Goal: Transaction & Acquisition: Obtain resource

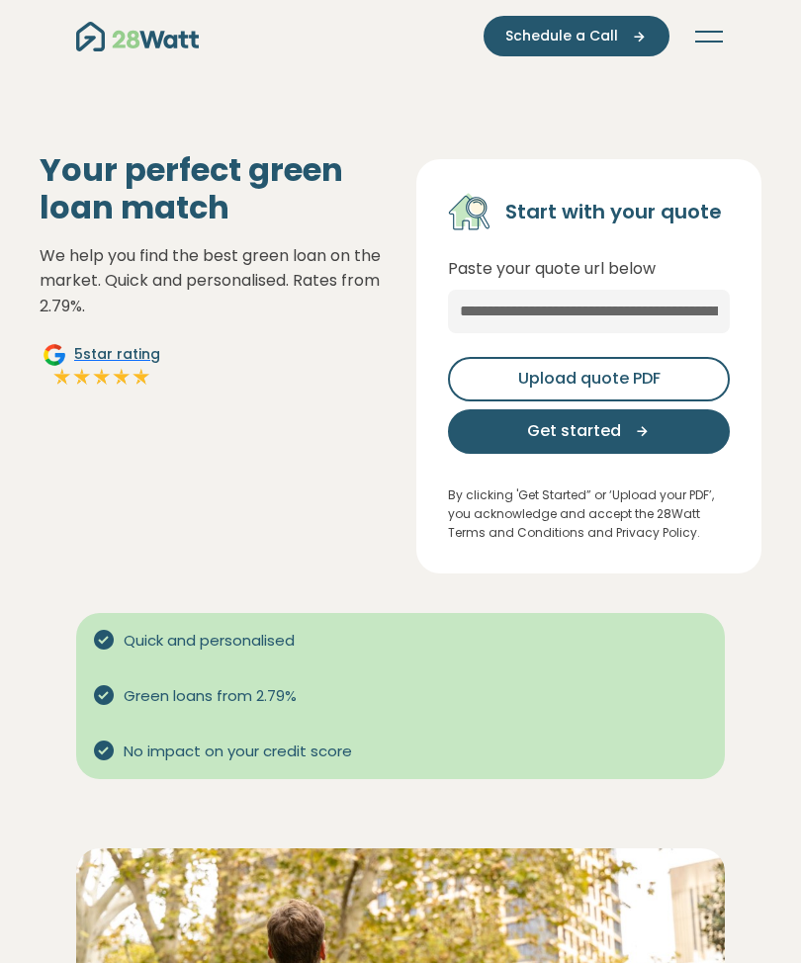
click at [653, 262] on p "Paste your quote url below" at bounding box center [589, 269] width 282 height 26
click at [670, 430] on button "Get started" at bounding box center [589, 431] width 282 height 44
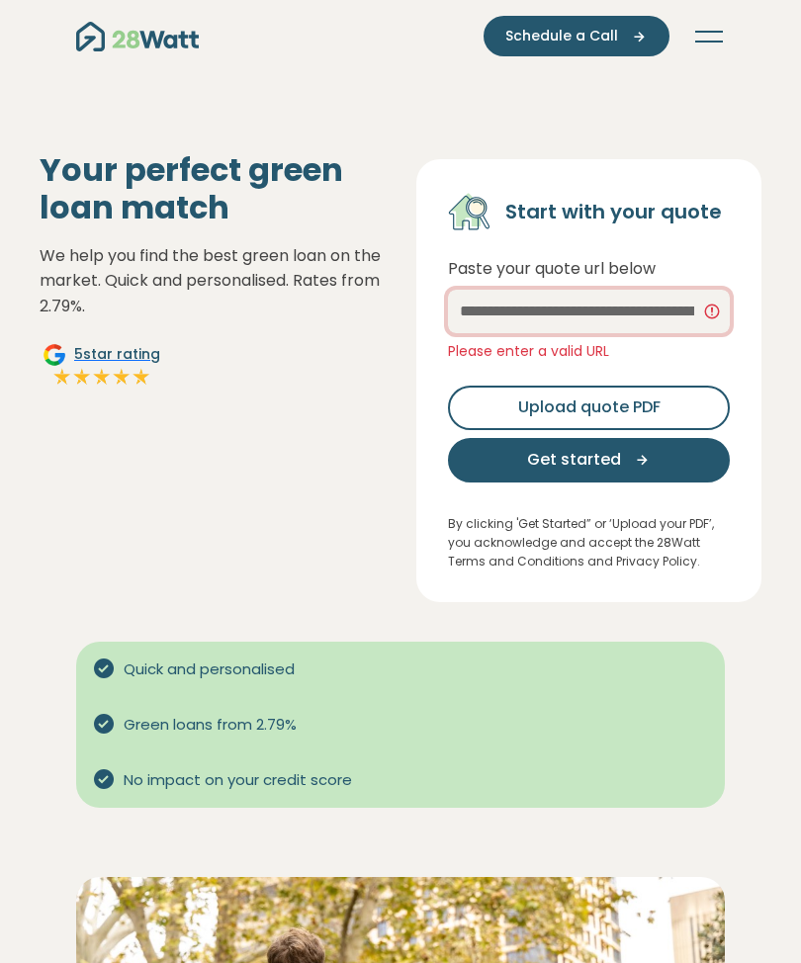
click at [651, 303] on input "text" at bounding box center [589, 312] width 282 height 44
paste input "**********"
type input "**********"
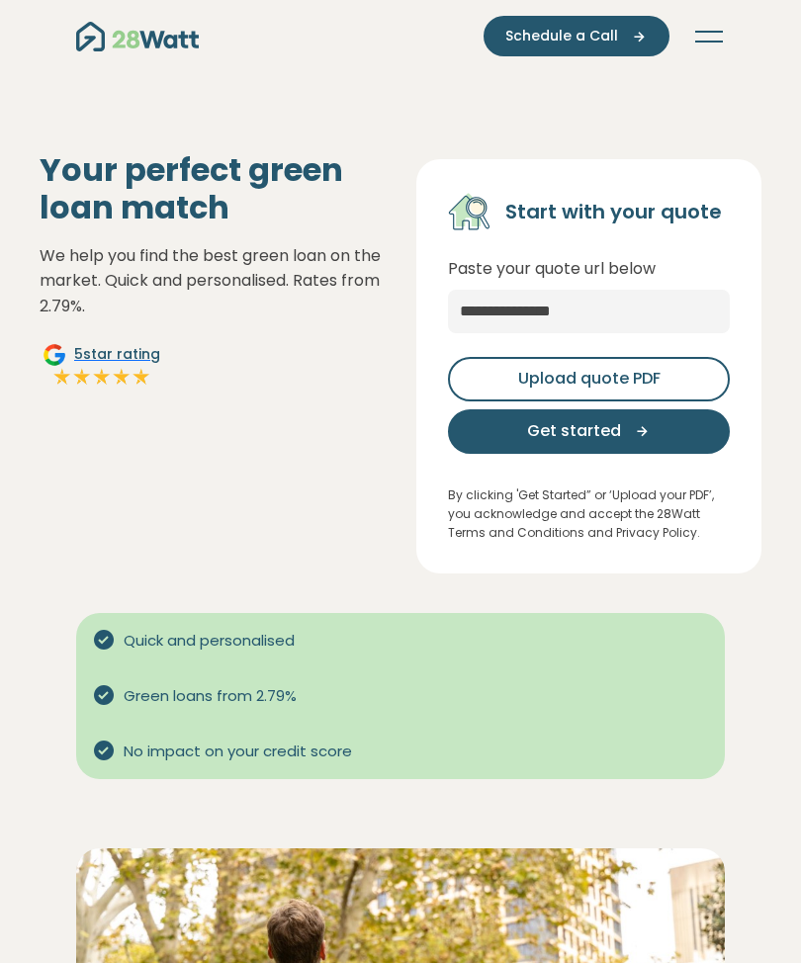
click at [682, 365] on button "Upload quote PDF" at bounding box center [589, 379] width 282 height 44
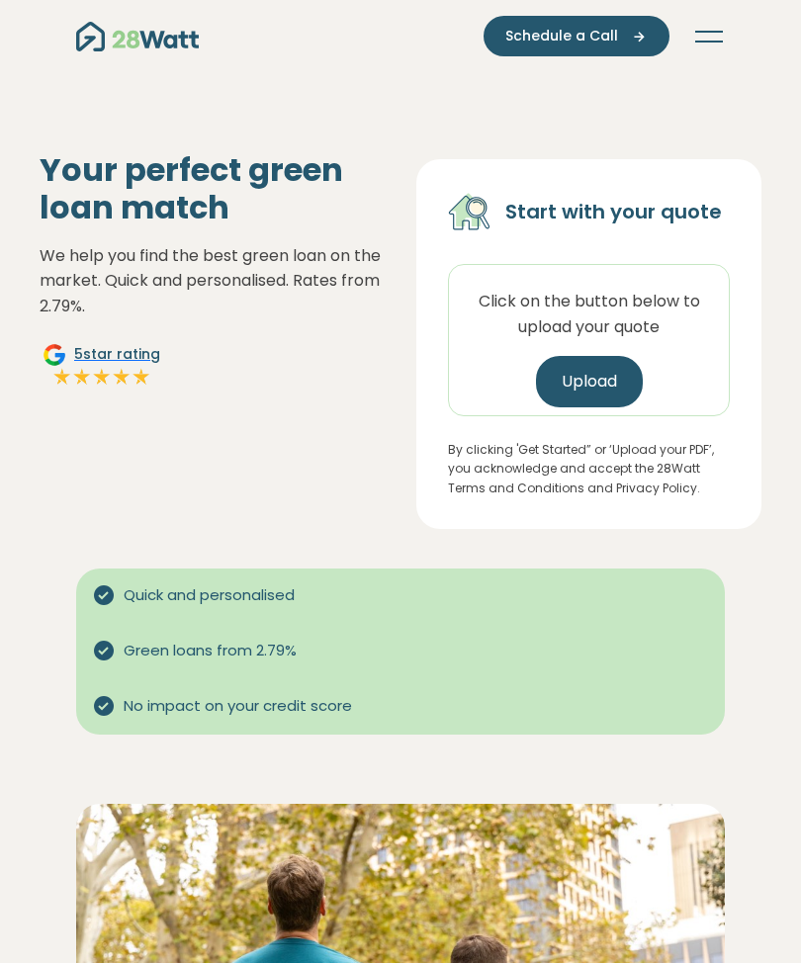
click at [608, 383] on button "Upload" at bounding box center [589, 381] width 107 height 51
click at [162, 644] on span "Green loans from 2.79%" at bounding box center [210, 651] width 189 height 23
click at [724, 26] on nav "Green home loans Get started Learn more Use case Products Green personal loans …" at bounding box center [400, 36] width 649 height 41
click at [713, 28] on button "Toggle navigation" at bounding box center [709, 37] width 32 height 20
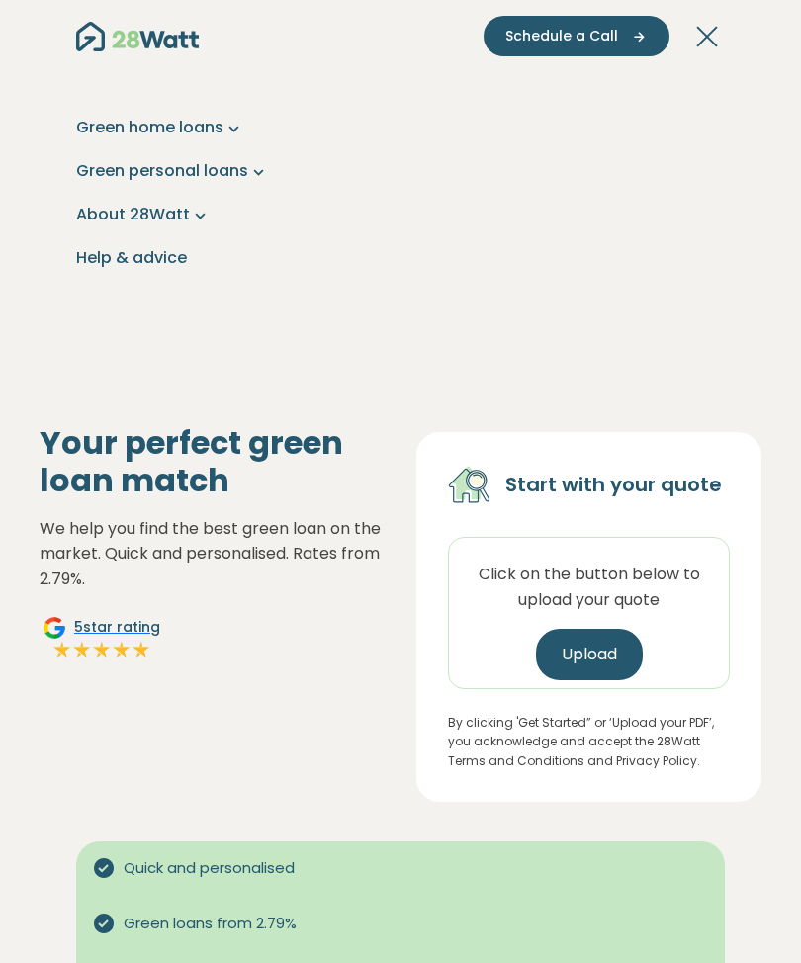
click at [114, 127] on link "Green home loans" at bounding box center [400, 128] width 649 height 24
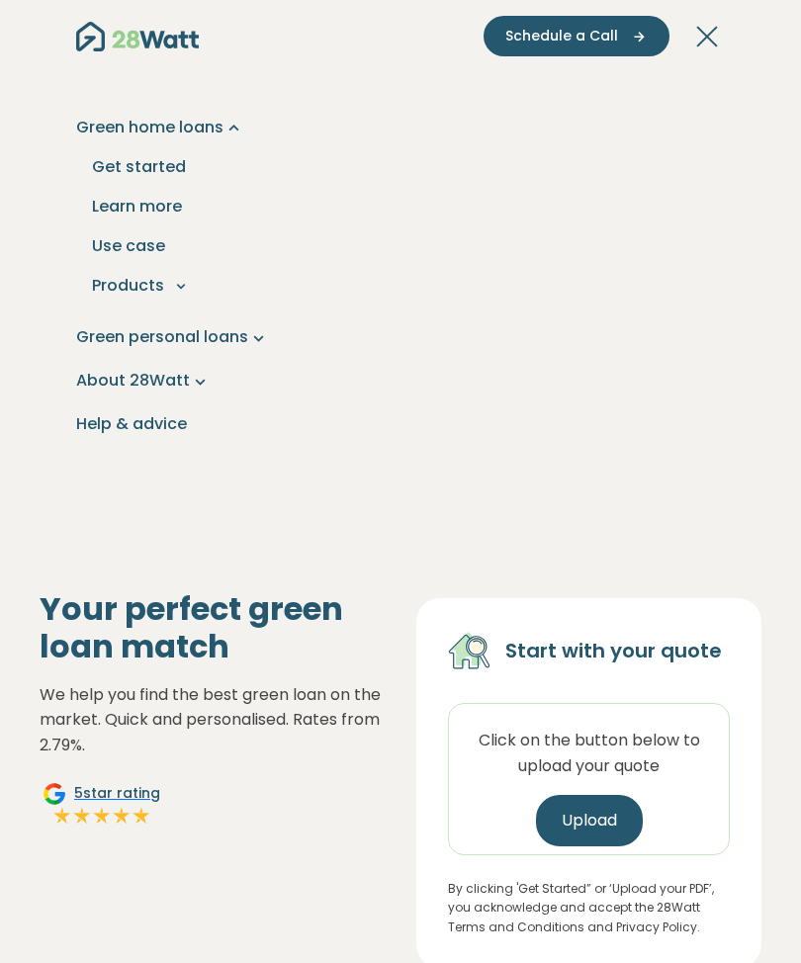
click at [124, 327] on div "Green home loans Get started Learn more Use case Products Green personal loans …" at bounding box center [400, 275] width 649 height 439
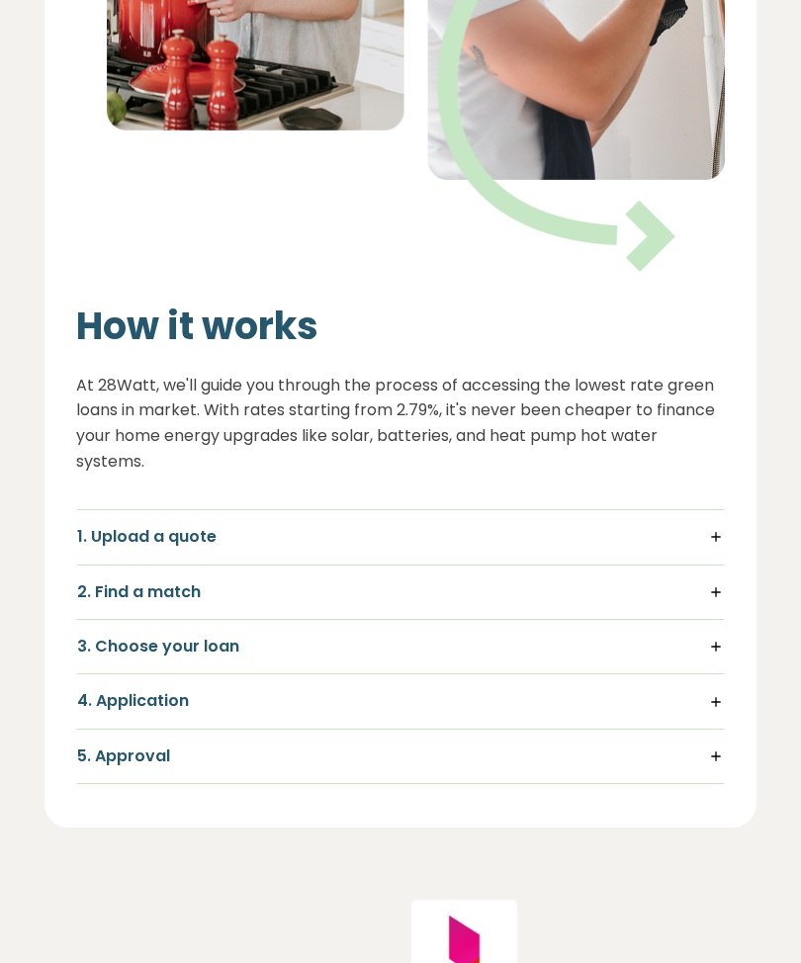
scroll to position [2266, 0]
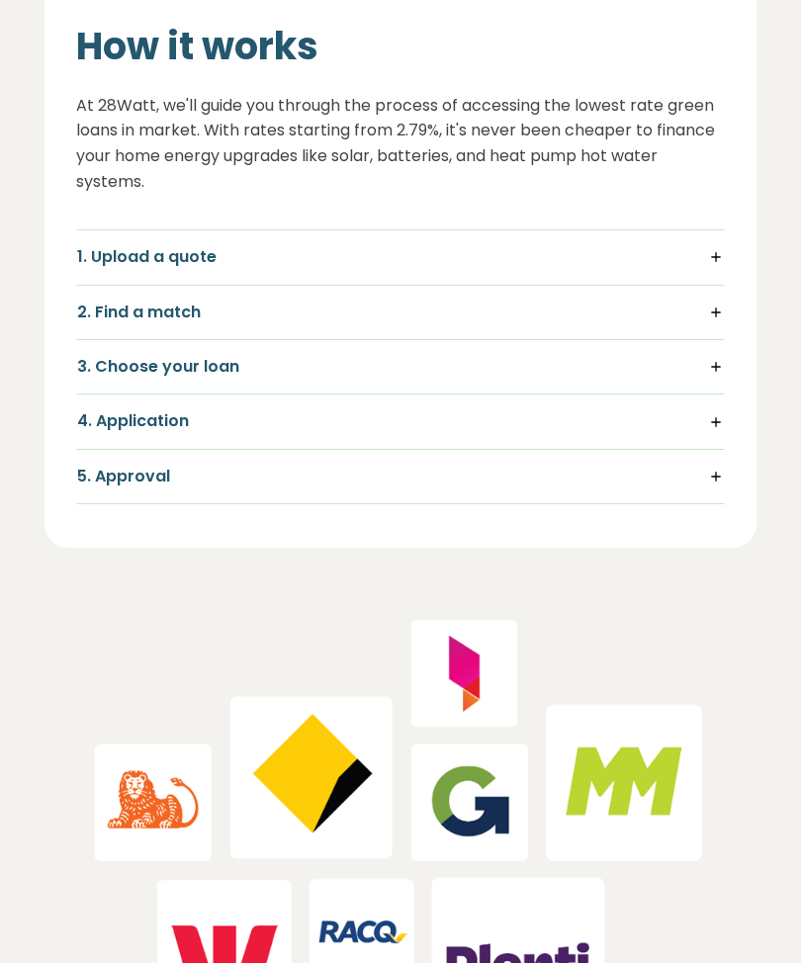
click at [131, 302] on h5 "2. Find a match" at bounding box center [400, 313] width 647 height 22
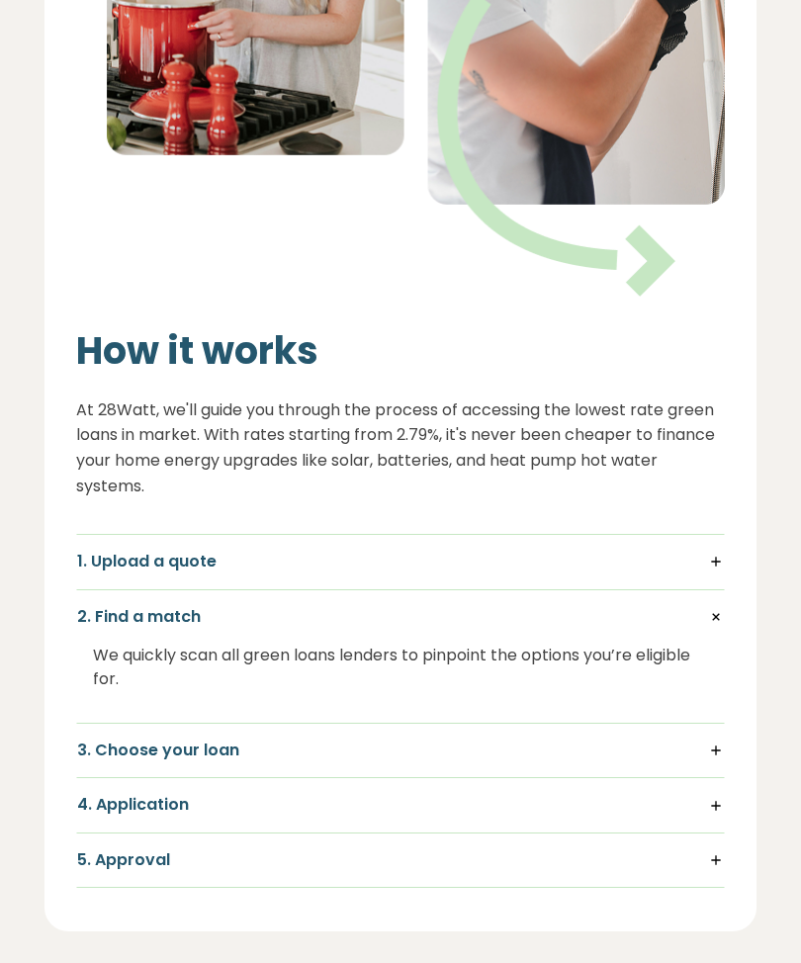
scroll to position [1946, 0]
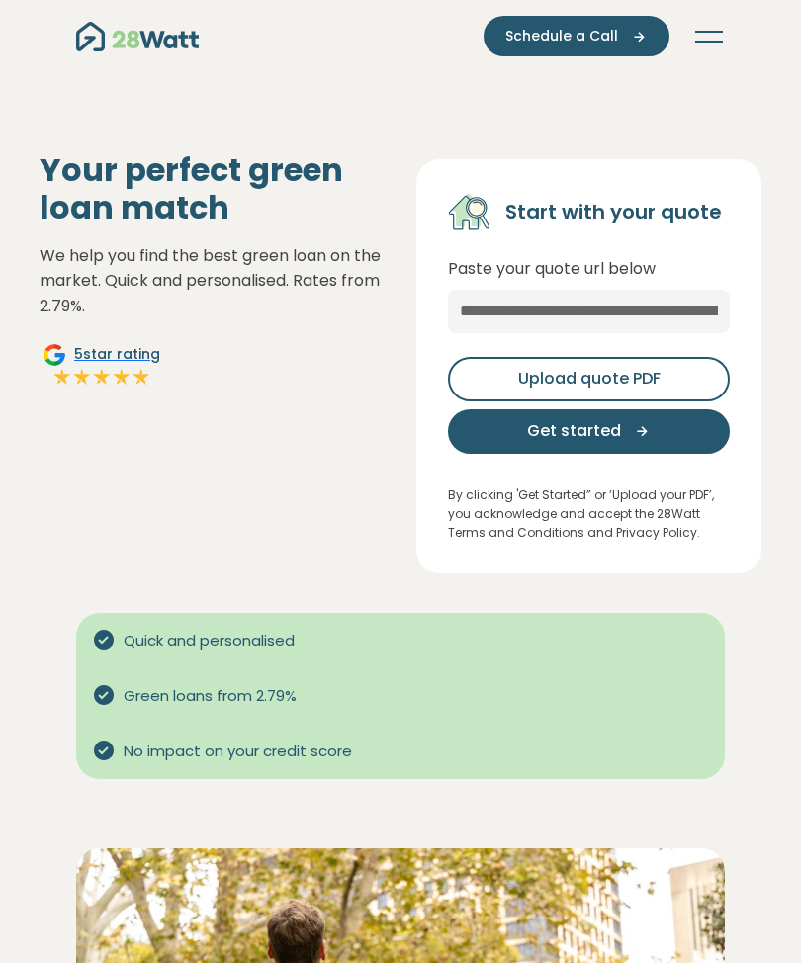
scroll to position [-27, 0]
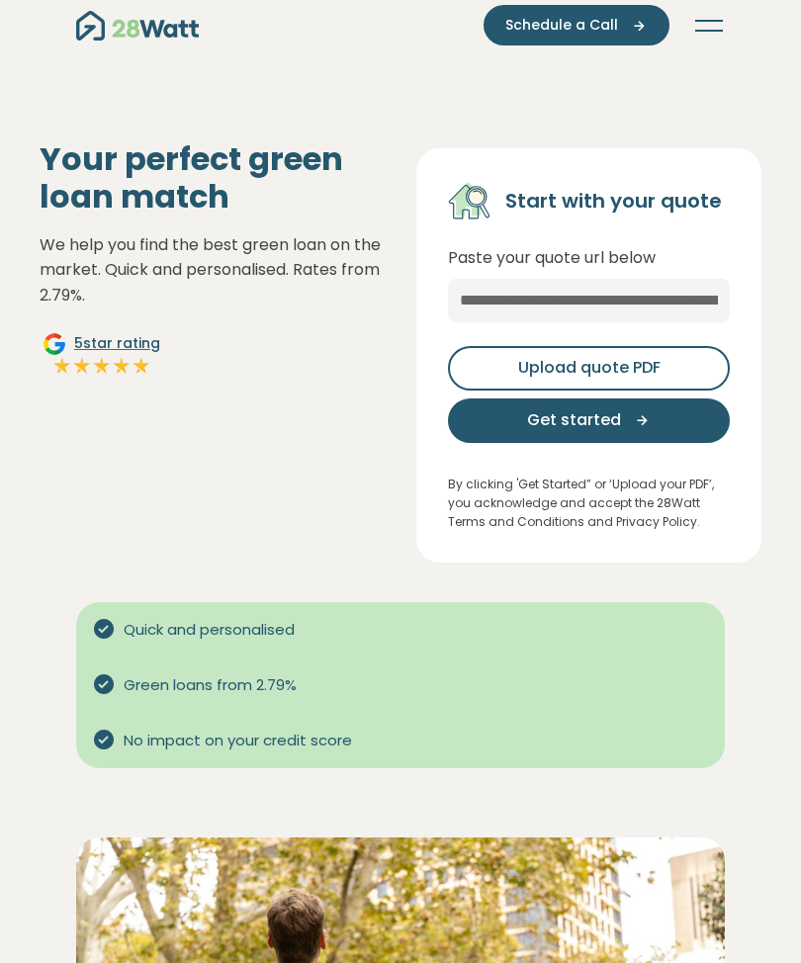
scroll to position [3, 0]
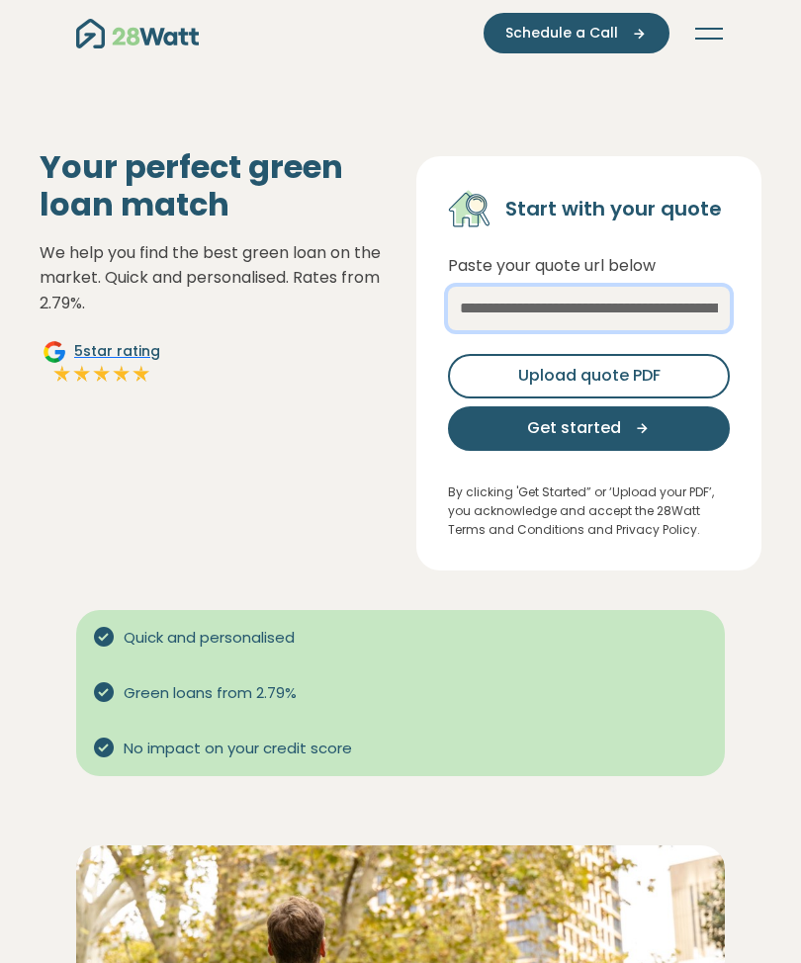
click at [677, 301] on input "text" at bounding box center [589, 309] width 282 height 44
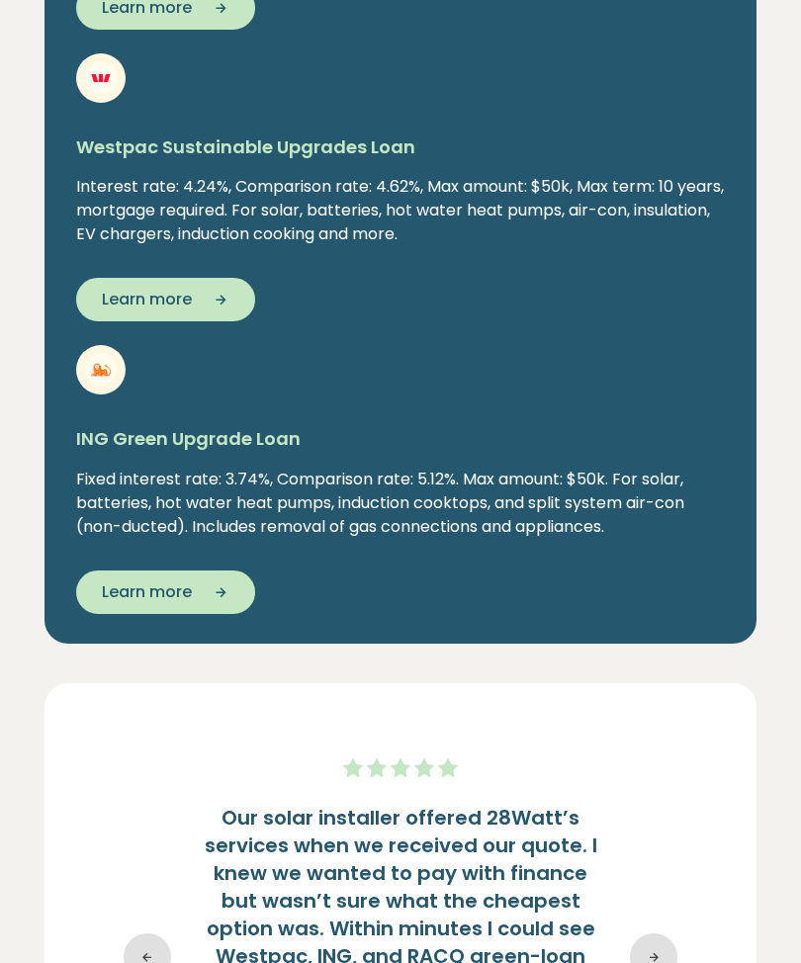
scroll to position [5192, 0]
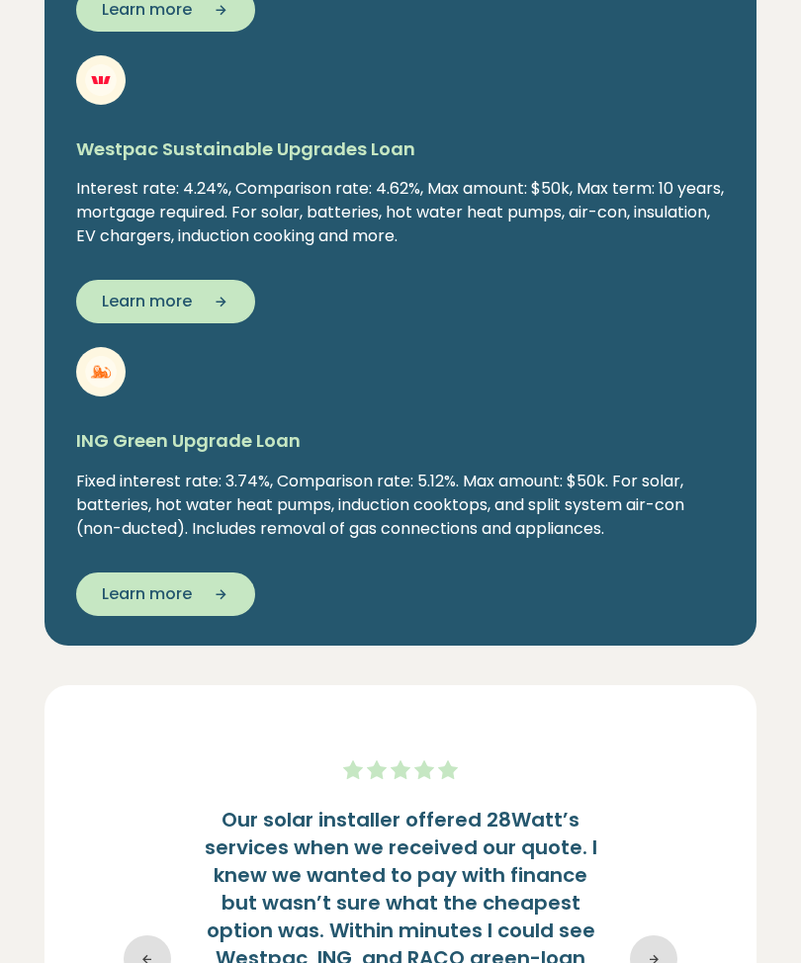
click at [158, 582] on span "Learn more" at bounding box center [147, 594] width 90 height 24
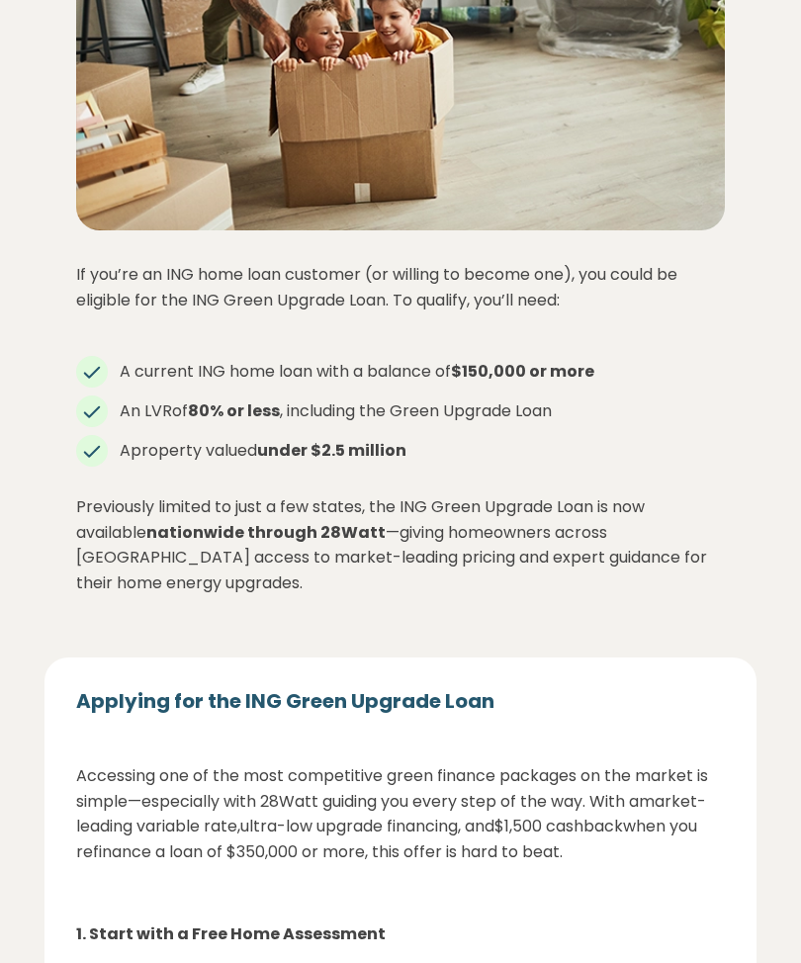
scroll to position [3366, 0]
